Goal: Task Accomplishment & Management: Manage account settings

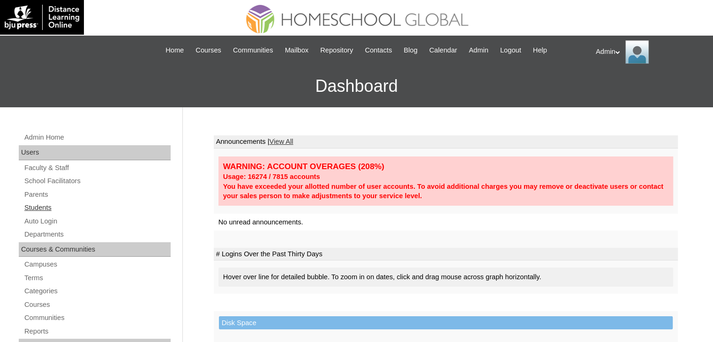
click at [35, 207] on link "Students" at bounding box center [96, 208] width 147 height 12
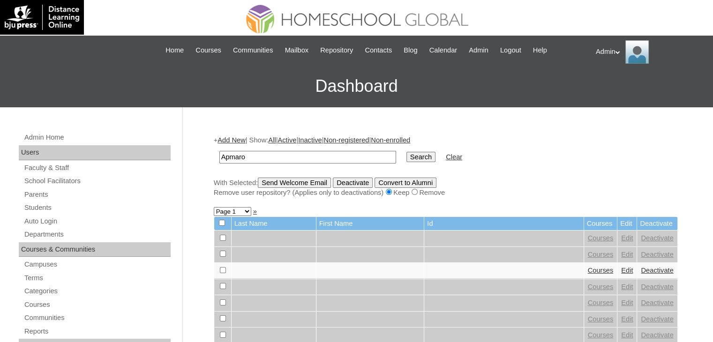
type input "Apmaro"
click at [407, 152] on input "Search" at bounding box center [421, 157] width 29 height 10
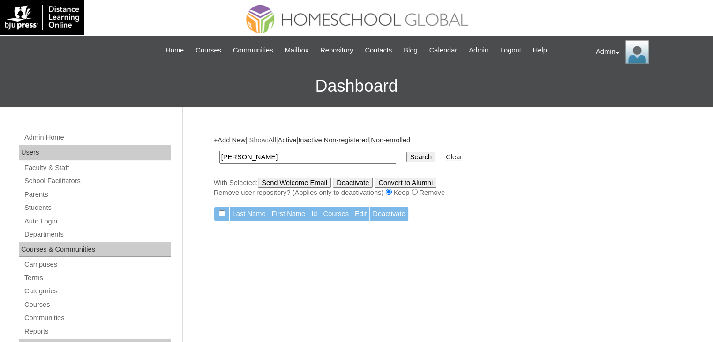
type input "[PERSON_NAME]"
click at [407, 152] on input "Search" at bounding box center [421, 157] width 29 height 10
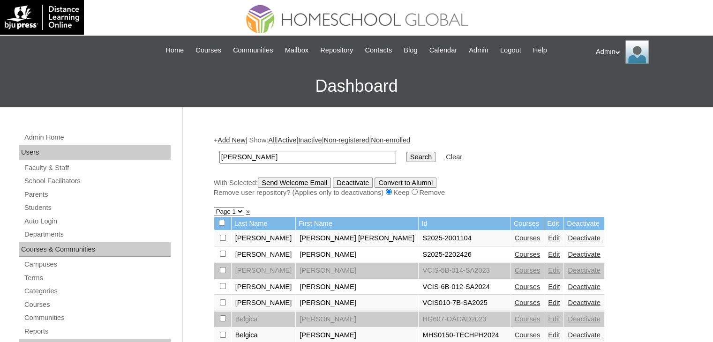
click at [515, 254] on link "Courses" at bounding box center [528, 255] width 26 height 8
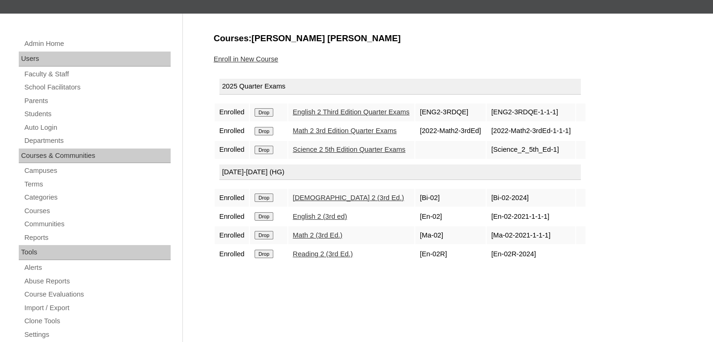
scroll to position [95, 0]
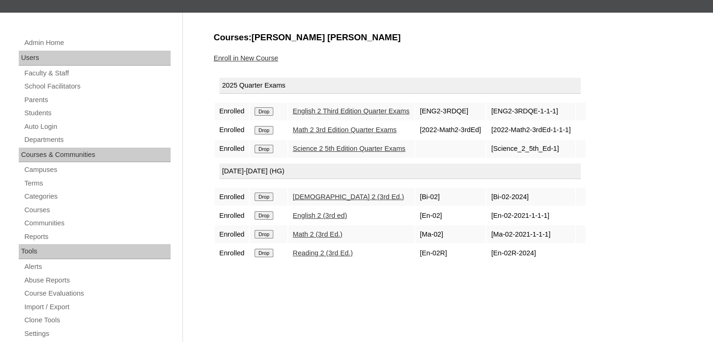
click at [265, 59] on link "Enroll in New Course" at bounding box center [246, 58] width 65 height 8
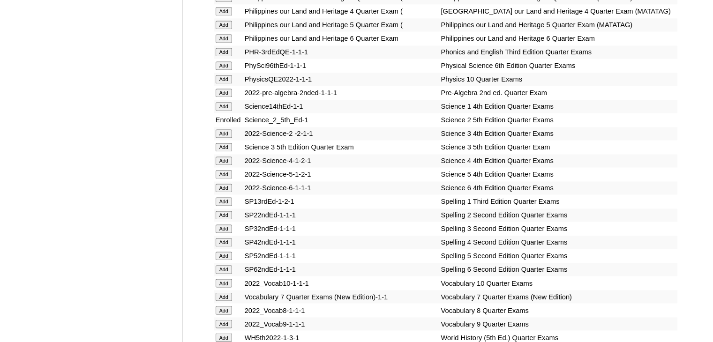
scroll to position [3451, 0]
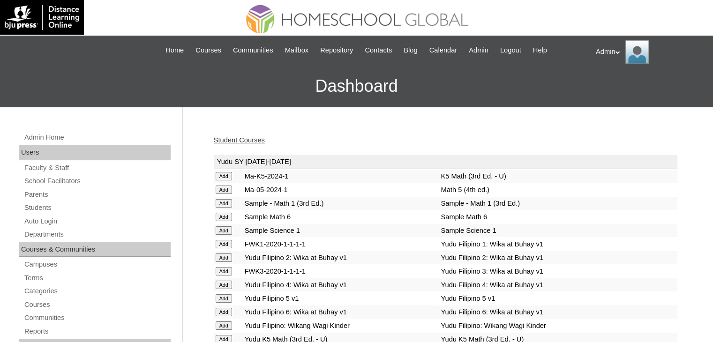
scroll to position [2803, 0]
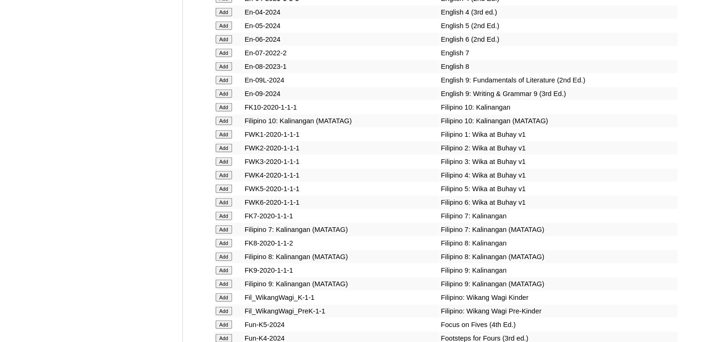
scroll to position [886, 0]
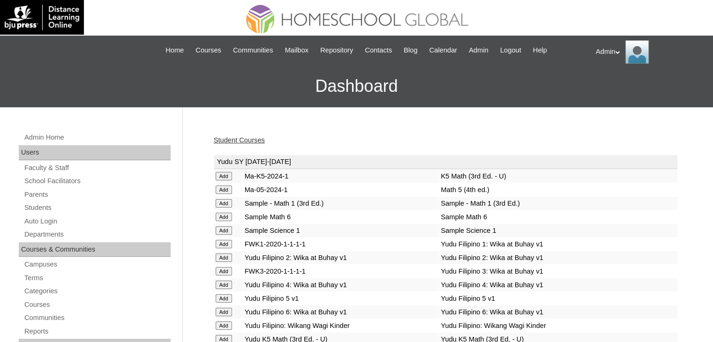
scroll to position [423, 0]
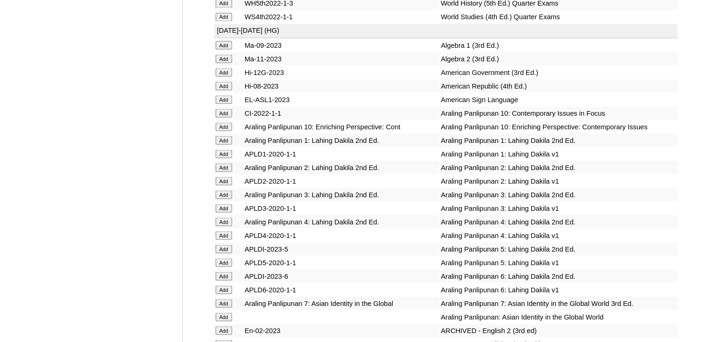
scroll to position [1871, 0]
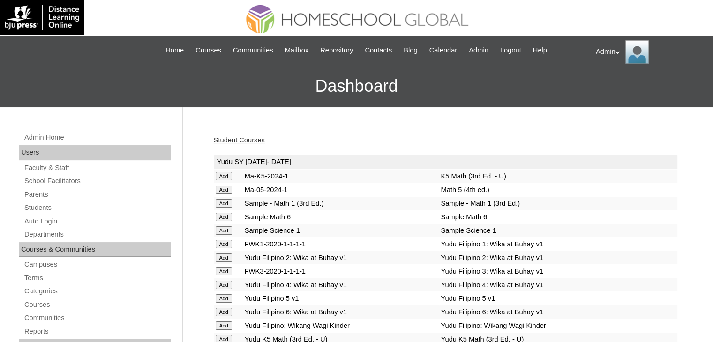
click at [234, 138] on link "Student Courses" at bounding box center [239, 140] width 51 height 8
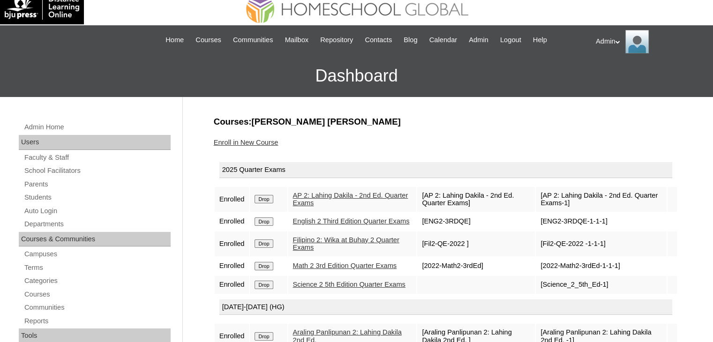
scroll to position [9, 0]
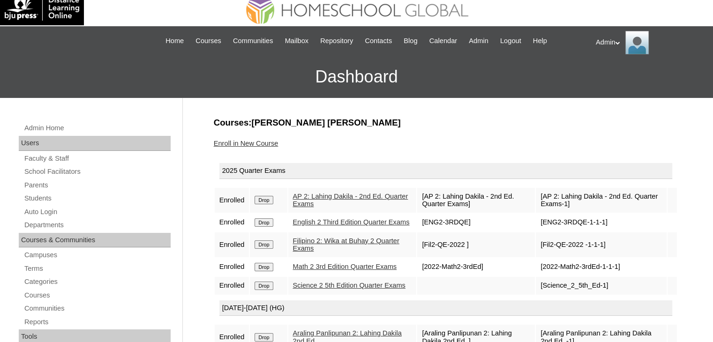
click at [257, 143] on link "Enroll in New Course" at bounding box center [246, 144] width 65 height 8
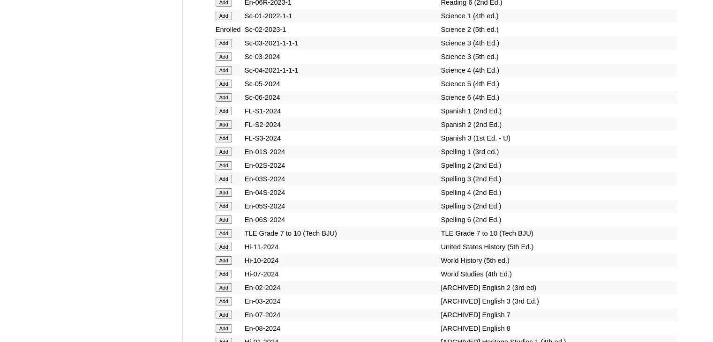
scroll to position [1600, 0]
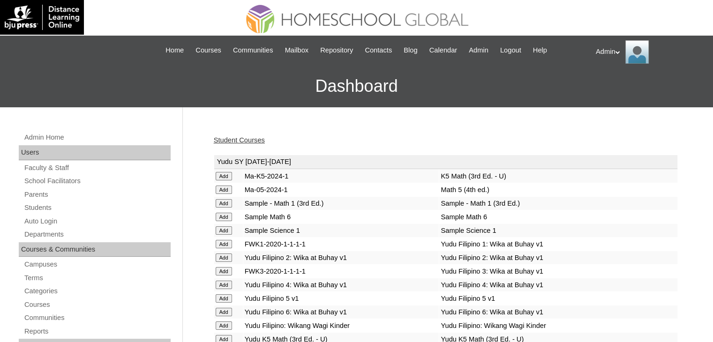
click at [249, 138] on link "Student Courses" at bounding box center [239, 140] width 51 height 8
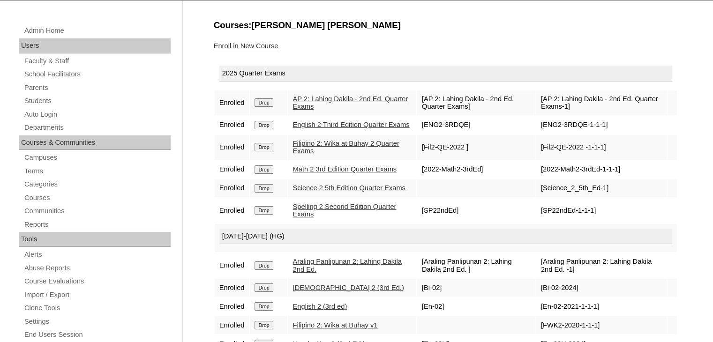
scroll to position [107, 0]
click at [261, 43] on link "Enroll in New Course" at bounding box center [246, 46] width 65 height 8
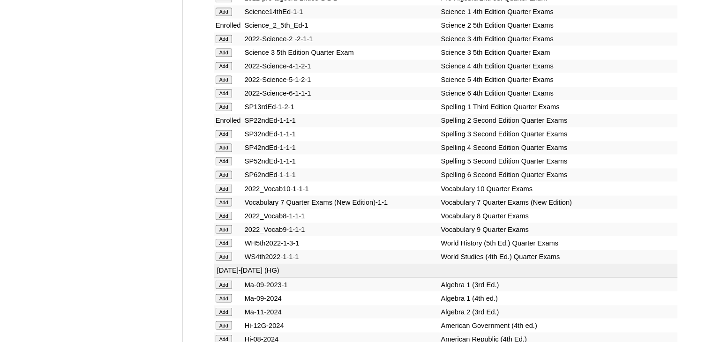
scroll to position [3586, 0]
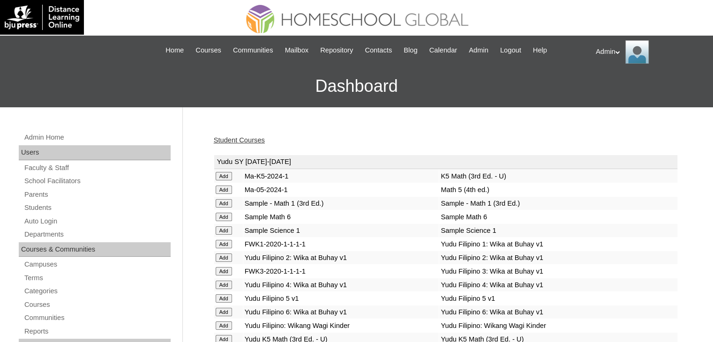
click at [249, 139] on link "Student Courses" at bounding box center [239, 140] width 51 height 8
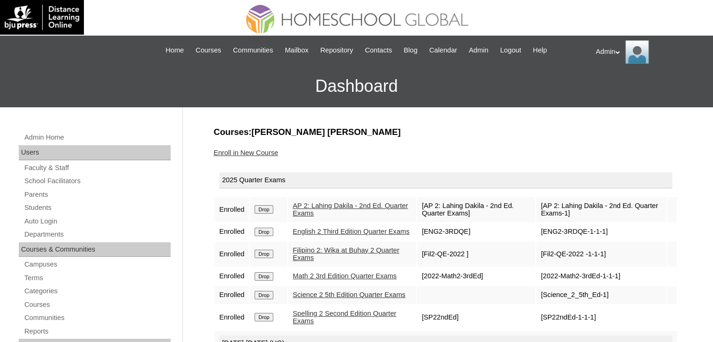
click at [36, 209] on link "Students" at bounding box center [96, 208] width 147 height 12
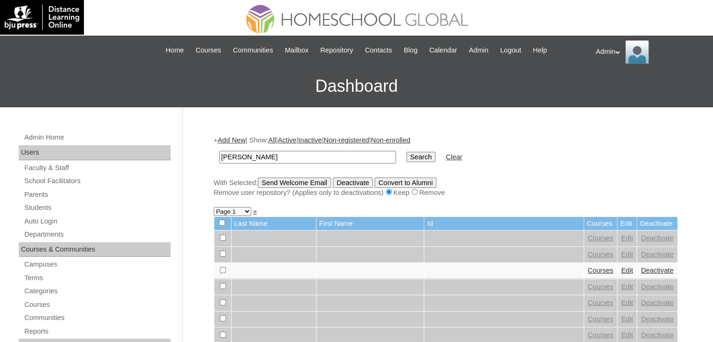
type input "[PERSON_NAME]"
click at [407, 154] on input "Search" at bounding box center [421, 157] width 29 height 10
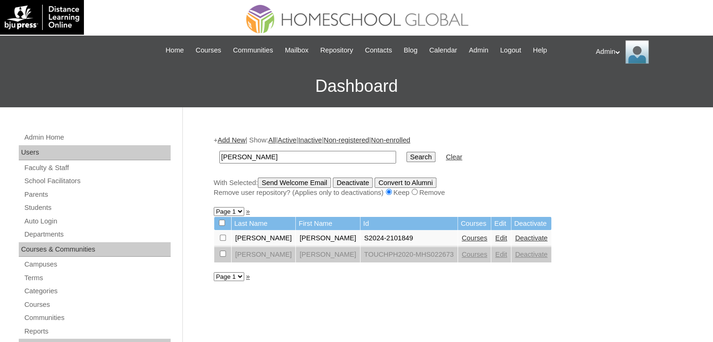
click at [462, 237] on link "Courses" at bounding box center [475, 238] width 26 height 8
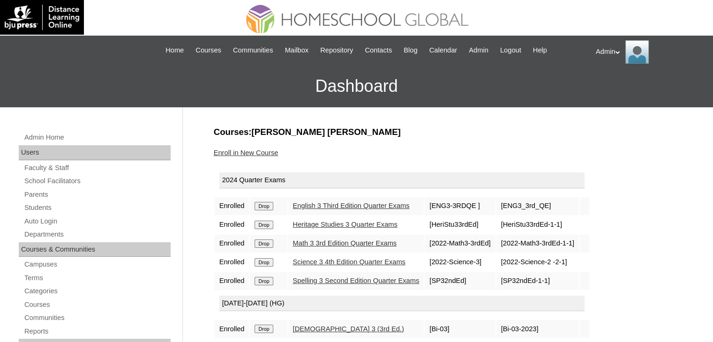
click at [358, 203] on link "English 3 Third Edition Quarter Exams" at bounding box center [351, 206] width 117 height 8
click at [329, 284] on td "Spelling 3 Second Edition Quarter Exams" at bounding box center [356, 281] width 136 height 18
click at [332, 280] on link "Spelling 3 Second Edition Quarter Exams" at bounding box center [356, 281] width 127 height 8
click at [306, 242] on link "Math 3 3rd Edition Quarter Exams" at bounding box center [345, 244] width 104 height 8
click at [360, 243] on link "Math 3 3rd Edition Quarter Exams" at bounding box center [345, 244] width 104 height 8
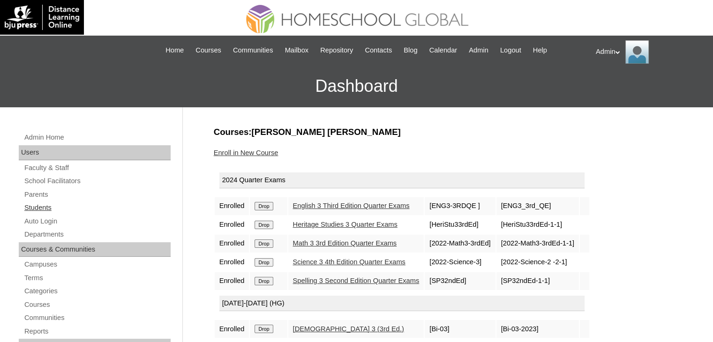
click at [42, 205] on link "Students" at bounding box center [96, 208] width 147 height 12
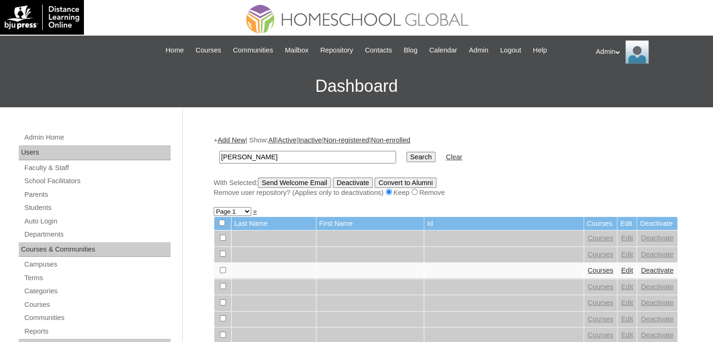
type input "[PERSON_NAME]"
click at [407, 158] on input "Search" at bounding box center [421, 157] width 29 height 10
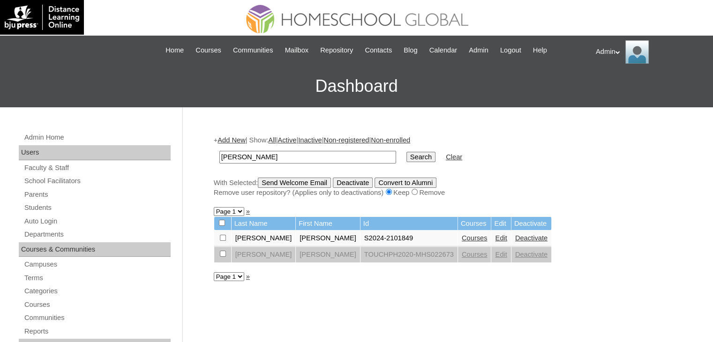
click at [462, 237] on link "Courses" at bounding box center [475, 238] width 26 height 8
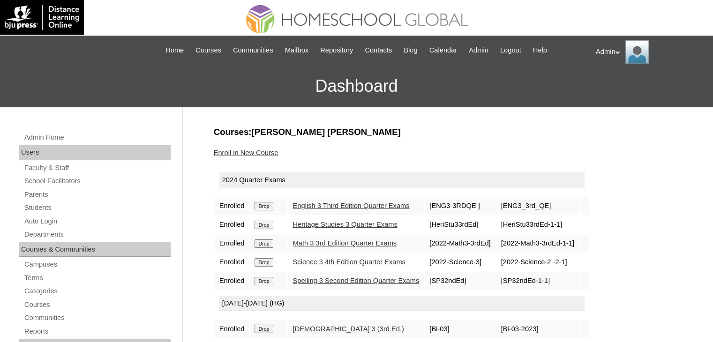
click at [371, 259] on link "Science 3 4th Edition Quarter Exams" at bounding box center [349, 262] width 113 height 8
click at [340, 225] on link "Heritage Studies 3 Quarter Exams" at bounding box center [345, 225] width 105 height 8
